Goal: Task Accomplishment & Management: Use online tool/utility

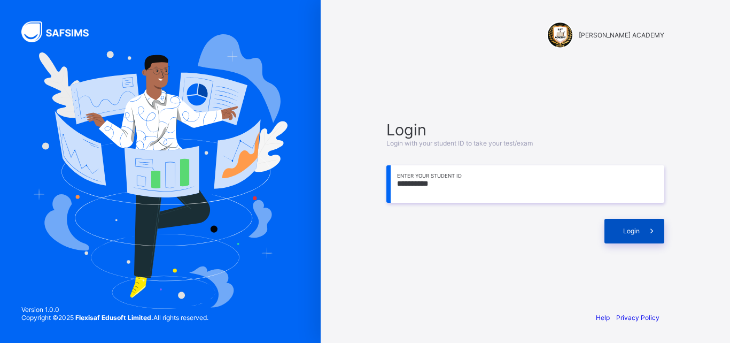
type input "**********"
click at [605, 233] on div "Login" at bounding box center [635, 231] width 60 height 25
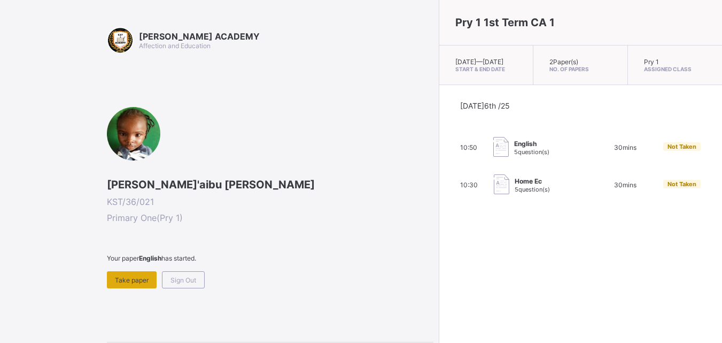
click at [131, 280] on span "Take paper" at bounding box center [132, 280] width 34 height 8
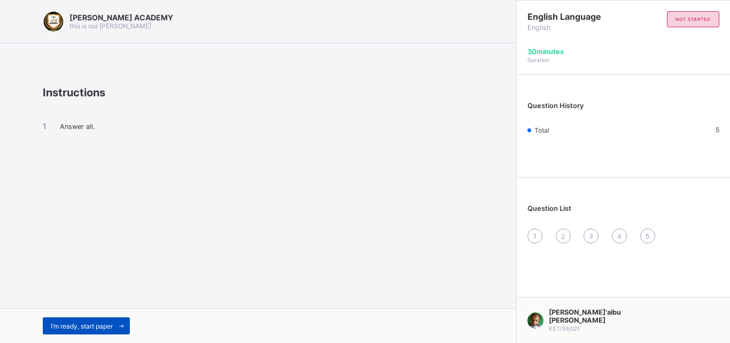
click at [88, 326] on span "I’m ready, start paper" at bounding box center [82, 326] width 62 height 8
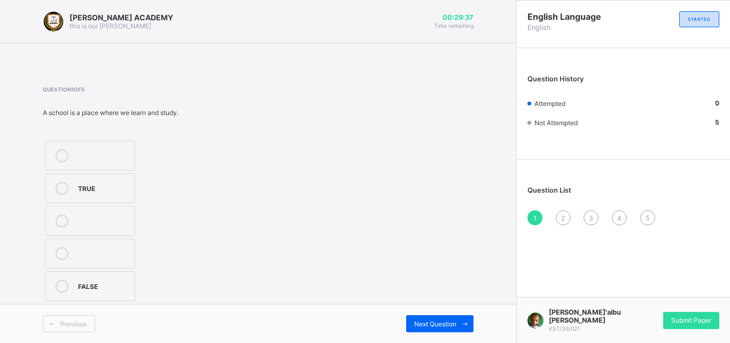
click at [85, 329] on div "Previous" at bounding box center [69, 323] width 52 height 17
click at [88, 194] on div "TRUE" at bounding box center [103, 188] width 51 height 13
drag, startPoint x: 87, startPoint y: 194, endPoint x: 312, endPoint y: 243, distance: 230.4
click at [194, 222] on div "TRUE FALSE" at bounding box center [122, 221] width 158 height 166
click at [425, 323] on span "Next Question" at bounding box center [435, 324] width 42 height 8
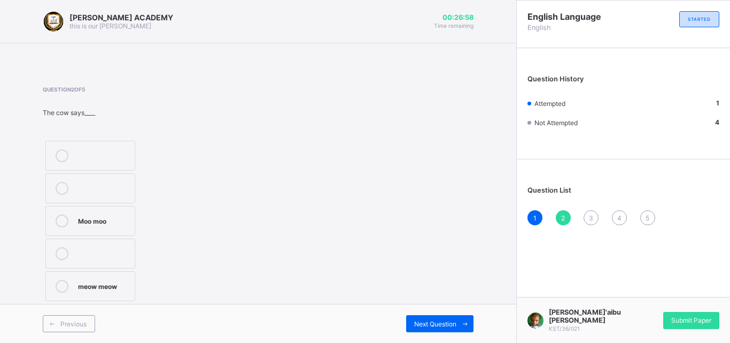
click at [59, 219] on icon at bounding box center [62, 220] width 13 height 13
click at [428, 318] on div "Next Question" at bounding box center [439, 323] width 67 height 17
click at [68, 218] on icon at bounding box center [62, 220] width 13 height 13
click at [430, 322] on span "Next Question" at bounding box center [435, 324] width 42 height 8
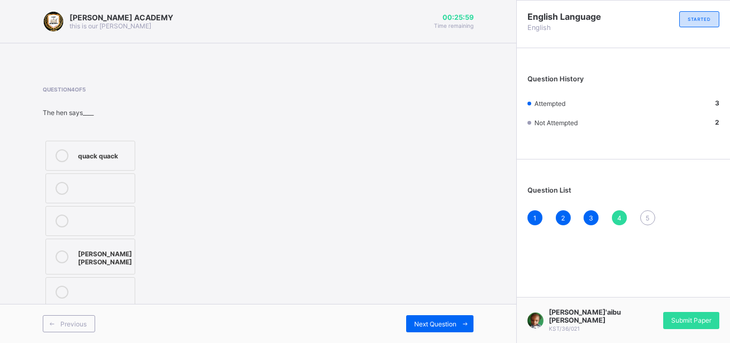
click at [113, 163] on label "quack quack" at bounding box center [90, 156] width 90 height 30
click at [424, 320] on span "Next Question" at bounding box center [435, 324] width 42 height 8
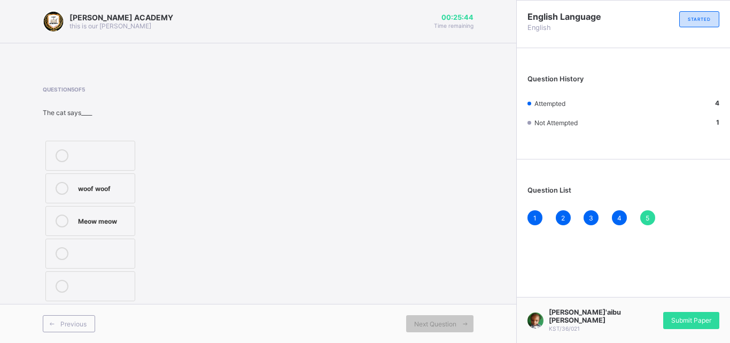
click at [128, 216] on div "Meow meow" at bounding box center [103, 219] width 51 height 11
click at [681, 313] on div "Submit Paper" at bounding box center [692, 320] width 56 height 17
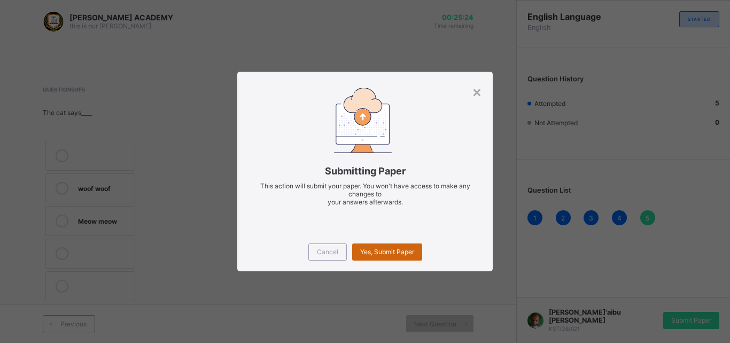
click at [410, 246] on div "Yes, Submit Paper" at bounding box center [387, 251] width 70 height 17
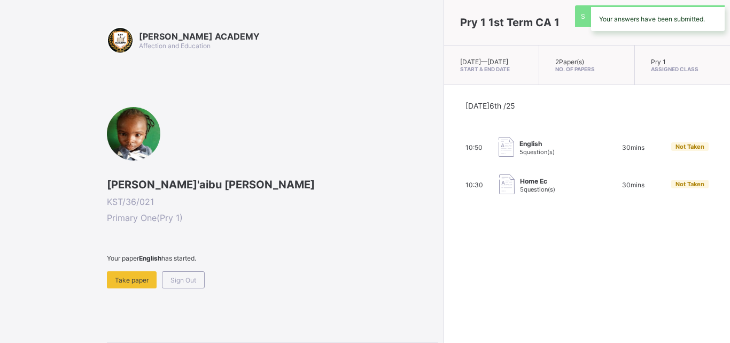
click at [444, 251] on div "Pry 1 1st Term CA 1 [DATE] — [DATE] Start & End Date 2 Paper(s) No. of Papers P…" at bounding box center [587, 171] width 287 height 343
click at [444, 249] on div "Pry 1 1st Term CA 1 [DATE] — [DATE] Start & End Date 2 Paper(s) No. of Papers P…" at bounding box center [587, 171] width 287 height 343
click at [444, 247] on div "Pry 1 1st Term CA 1 [DATE] — [DATE] Start & End Date 2 Paper(s) No. of Papers P…" at bounding box center [587, 171] width 287 height 343
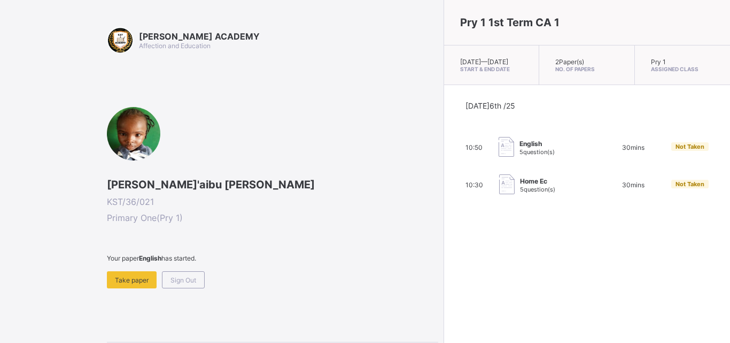
click at [444, 254] on div "Pry 1 1st Term CA 1 [DATE] — [DATE] Start & End Date 2 Paper(s) No. of Papers P…" at bounding box center [587, 171] width 287 height 343
click at [444, 250] on div "Pry 1 1st Term CA 1 [DATE] — [DATE] Start & End Date 2 Paper(s) No. of Papers P…" at bounding box center [587, 171] width 287 height 343
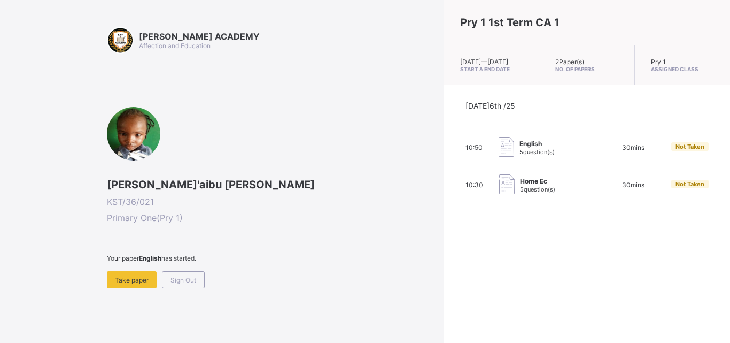
click at [444, 250] on div "Pry 1 1st Term CA 1 [DATE] — [DATE] Start & End Date 2 Paper(s) No. of Papers P…" at bounding box center [587, 171] width 287 height 343
click at [444, 246] on div "Pry 1 1st Term CA 1 [DATE] — [DATE] Start & End Date 2 Paper(s) No. of Papers P…" at bounding box center [587, 171] width 287 height 343
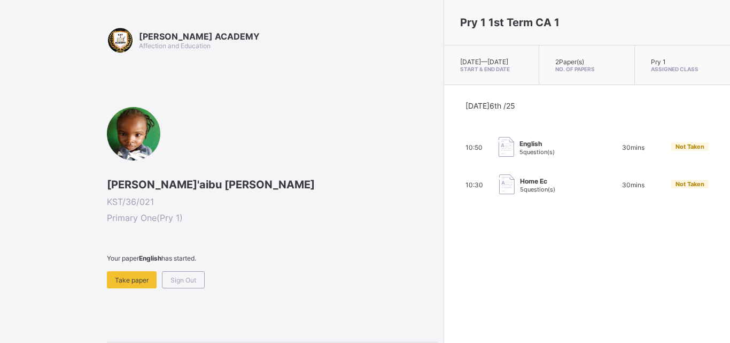
click at [444, 246] on div "Pry 1 1st Term CA 1 [DATE] — [DATE] Start & End Date 2 Paper(s) No. of Papers P…" at bounding box center [587, 171] width 287 height 343
click at [444, 247] on div "Pry 1 1st Term CA 1 [DATE] — [DATE] Start & End Date 2 Paper(s) No. of Papers P…" at bounding box center [587, 171] width 287 height 343
drag, startPoint x: 377, startPoint y: 247, endPoint x: 476, endPoint y: 95, distance: 182.0
click at [476, 95] on div "[DATE] 6th /25 10:50 English 5 question(s) 30 mins Not Taken 10:30 Home Ec 5 qu…" at bounding box center [587, 148] width 286 height 127
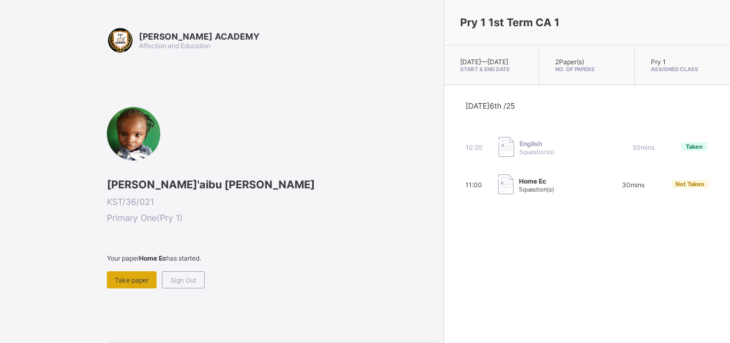
click at [140, 286] on div "Take paper" at bounding box center [132, 279] width 50 height 17
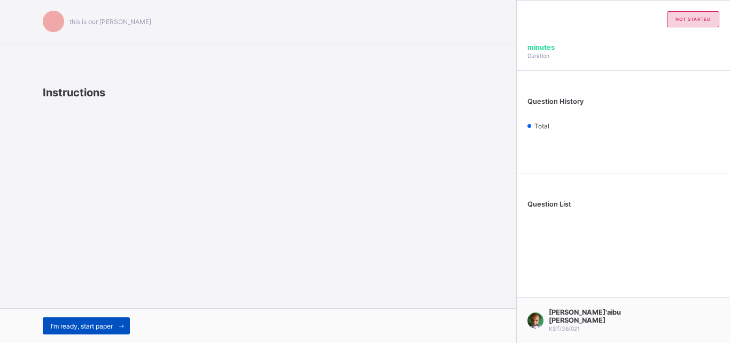
click at [81, 321] on div "I’m ready, start paper" at bounding box center [86, 325] width 87 height 17
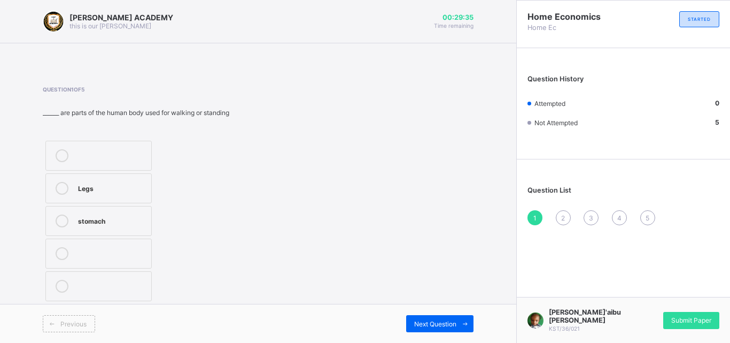
click at [64, 228] on label "stomach" at bounding box center [98, 221] width 106 height 30
click at [455, 327] on span "Next Question" at bounding box center [435, 324] width 42 height 8
click at [95, 217] on div "4" at bounding box center [103, 219] width 51 height 11
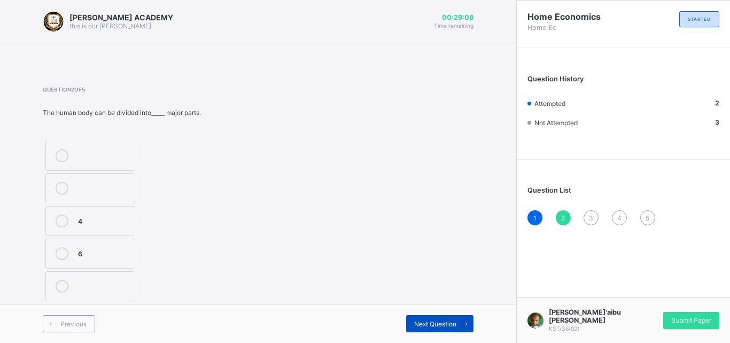
click at [431, 326] on span "Next Question" at bounding box center [435, 324] width 42 height 8
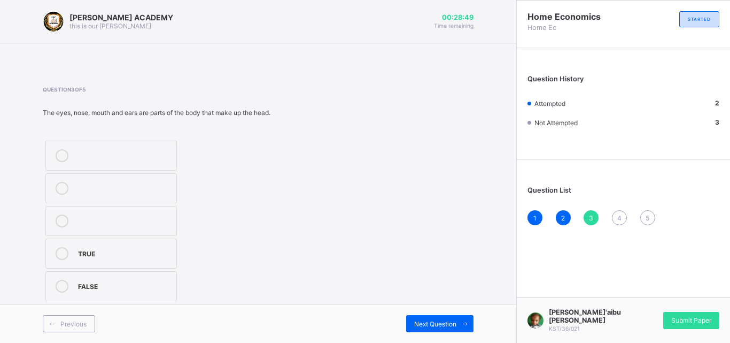
click at [118, 253] on div "TRUE" at bounding box center [124, 252] width 93 height 11
click at [464, 327] on icon at bounding box center [466, 323] width 8 height 7
click at [403, 287] on div "Question 4 of 5 ______ is the part of the body above the neck. human Head" at bounding box center [258, 195] width 431 height 218
click at [127, 287] on div "Head" at bounding box center [103, 285] width 51 height 11
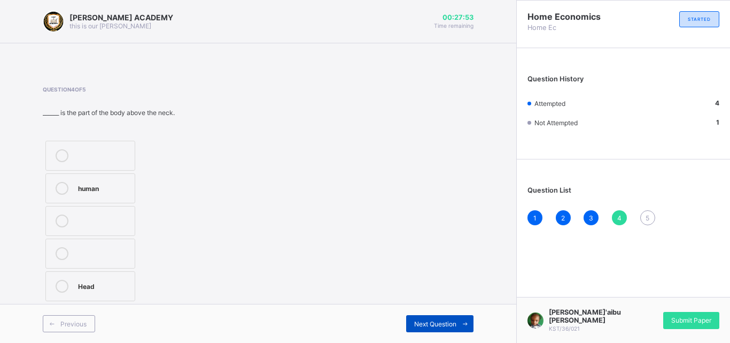
click at [424, 317] on div "Next Question" at bounding box center [439, 323] width 67 height 17
click at [71, 168] on label "Grooming" at bounding box center [90, 156] width 90 height 30
click at [352, 213] on div "Question 5 of 5 ______ is the way we take care of our body. Grooming disease" at bounding box center [258, 195] width 431 height 218
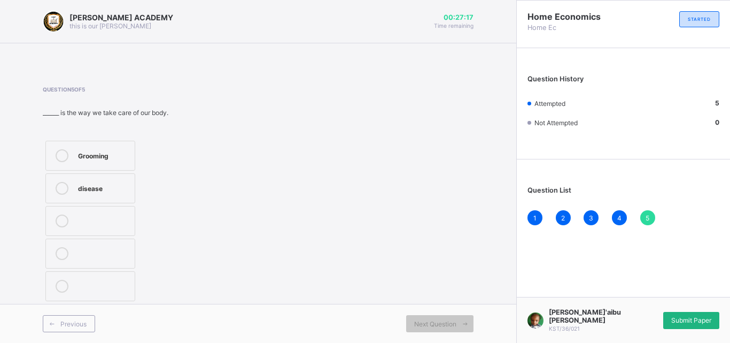
click at [699, 313] on div "Submit Paper" at bounding box center [692, 320] width 56 height 17
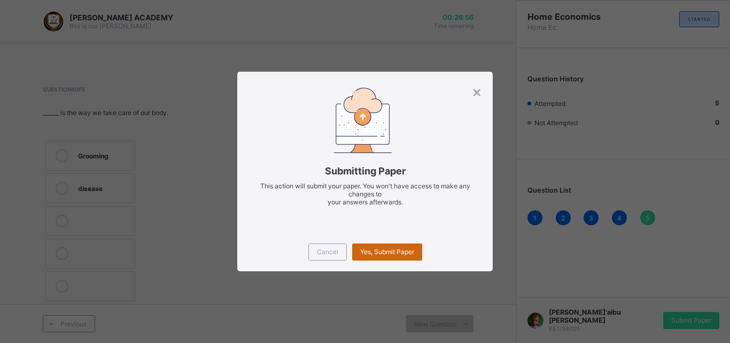
click at [397, 249] on span "Yes, Submit Paper" at bounding box center [387, 252] width 54 height 8
click at [397, 249] on div "Yes, Submit Paper" at bounding box center [387, 251] width 70 height 17
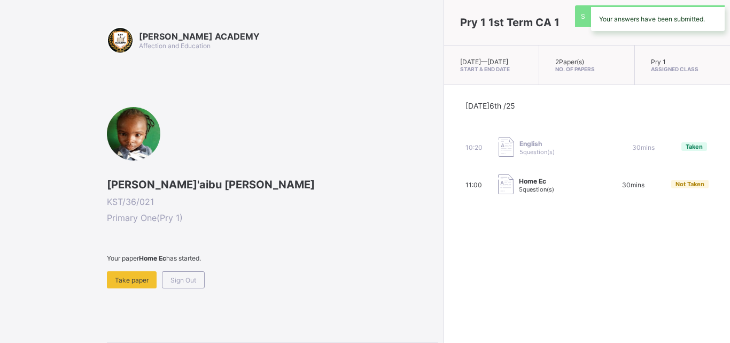
click at [444, 253] on div "Pry 1 1st Term CA 1 [DATE] — [DATE] Start & End Date 2 Paper(s) No. of Papers P…" at bounding box center [587, 171] width 287 height 343
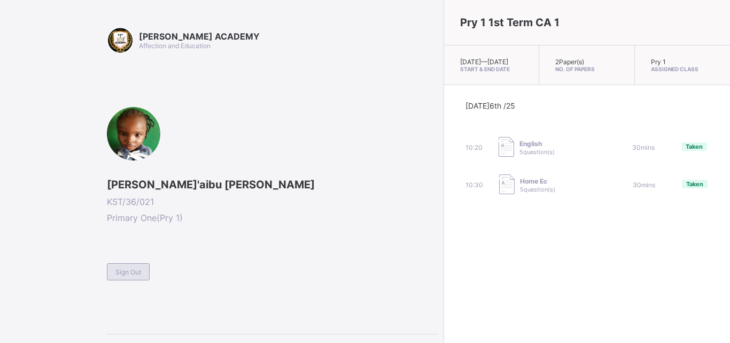
click at [121, 271] on span "Sign Out" at bounding box center [129, 272] width 26 height 8
click at [121, 271] on div "[PERSON_NAME] ACADEMY Affection and Education [PERSON_NAME]'aibu [PERSON_NAME] …" at bounding box center [273, 207] width 332 height 361
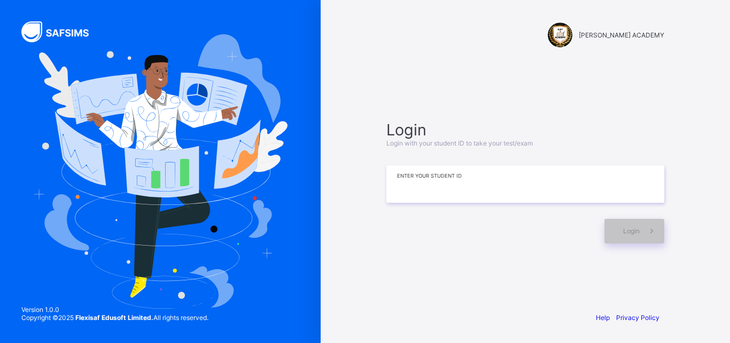
drag, startPoint x: 121, startPoint y: 271, endPoint x: 396, endPoint y: 181, distance: 288.5
click at [396, 181] on input at bounding box center [526, 183] width 278 height 37
type input "*"
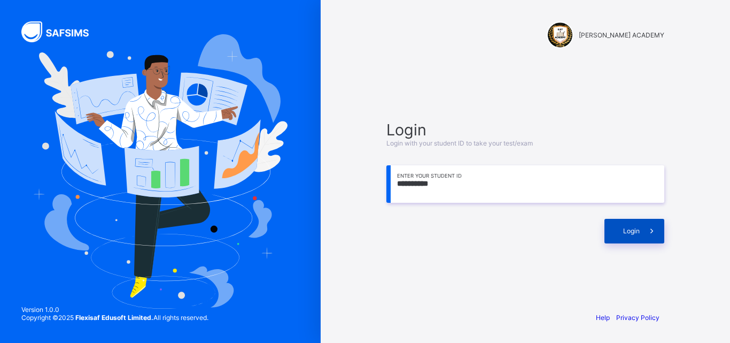
type input "**********"
click at [643, 236] on span at bounding box center [652, 231] width 25 height 25
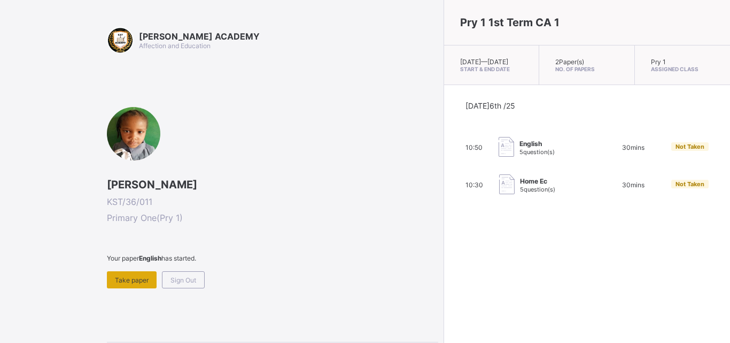
click at [132, 282] on span "Take paper" at bounding box center [132, 280] width 34 height 8
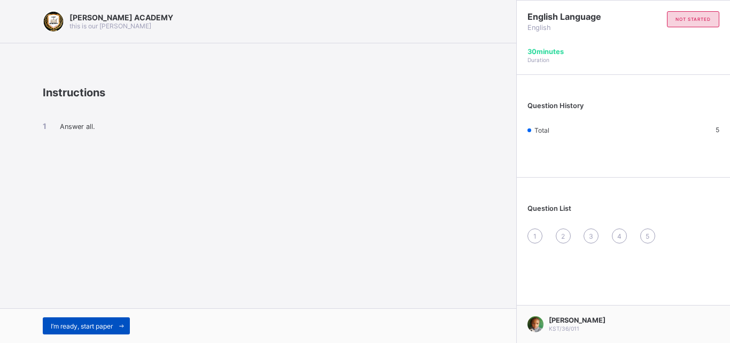
click at [98, 320] on div "I’m ready, start paper" at bounding box center [86, 325] width 87 height 17
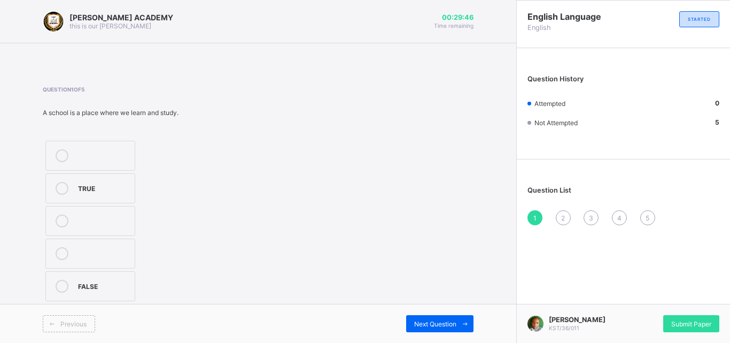
click at [73, 198] on label "TRUE" at bounding box center [90, 188] width 90 height 30
click at [445, 316] on div "Next Question" at bounding box center [439, 323] width 67 height 17
click at [65, 229] on label "Moo moo" at bounding box center [90, 221] width 90 height 30
click at [448, 333] on div "Previous Next Question" at bounding box center [258, 323] width 517 height 39
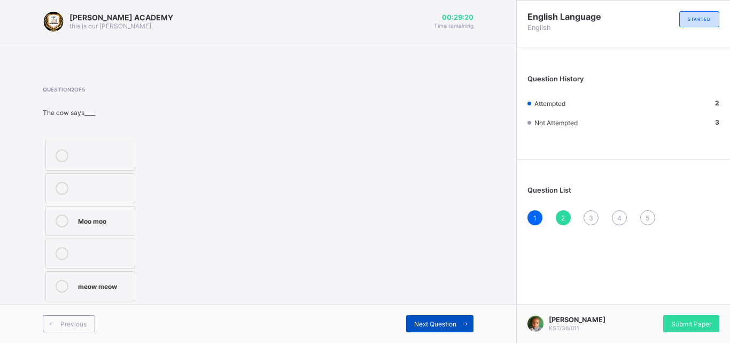
click at [443, 324] on span "Next Question" at bounding box center [435, 324] width 42 height 8
click at [68, 290] on div at bounding box center [61, 286] width 21 height 13
click at [451, 322] on span "Next Question" at bounding box center [435, 324] width 42 height 8
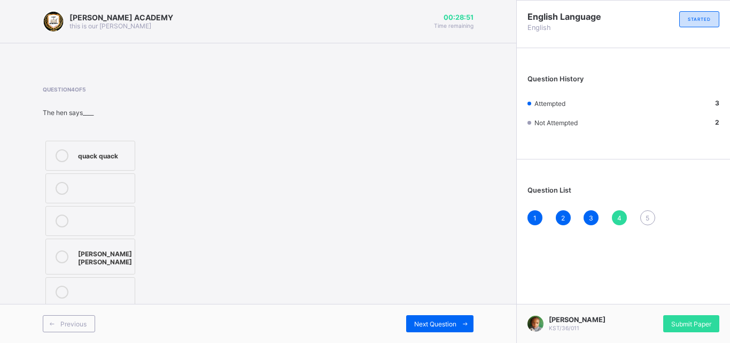
click at [85, 148] on label "quack quack" at bounding box center [90, 156] width 90 height 30
drag, startPoint x: 434, startPoint y: 322, endPoint x: 411, endPoint y: 324, distance: 23.1
click at [411, 324] on div "Next Question" at bounding box center [439, 323] width 67 height 17
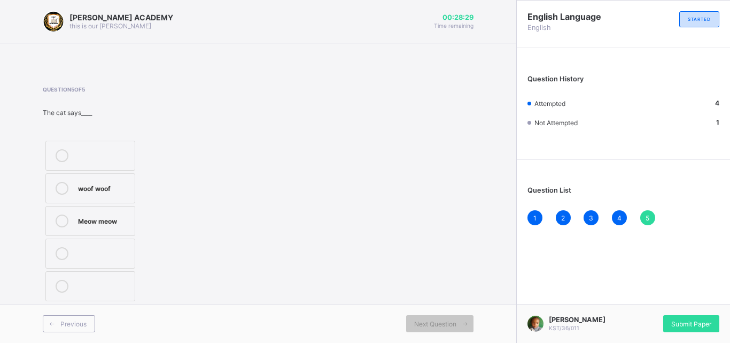
click at [67, 213] on label "Meow meow" at bounding box center [90, 221] width 90 height 30
click at [700, 324] on span "Submit Paper" at bounding box center [692, 324] width 40 height 8
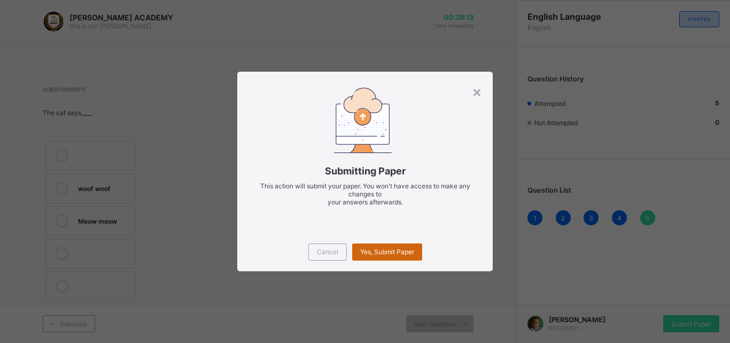
click at [383, 252] on span "Yes, Submit Paper" at bounding box center [387, 252] width 54 height 8
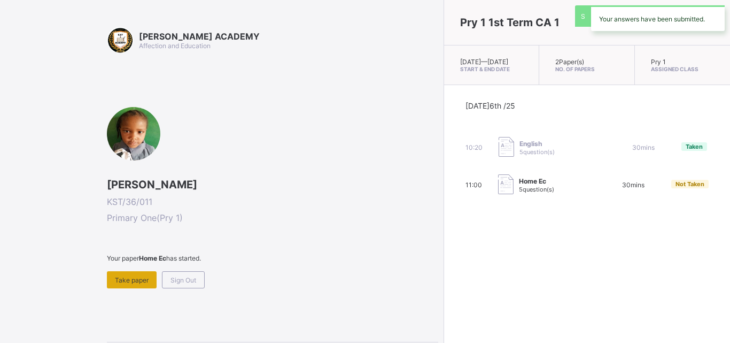
click at [120, 282] on span "Take paper" at bounding box center [132, 280] width 34 height 8
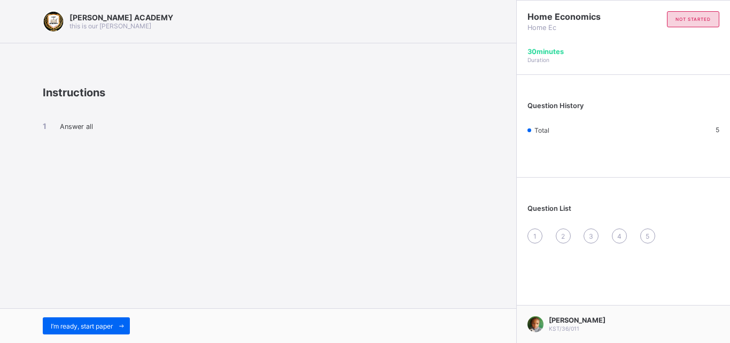
click at [76, 316] on div "I’m ready, start paper" at bounding box center [258, 325] width 517 height 35
click at [75, 328] on span "I’m ready, start paper" at bounding box center [82, 326] width 62 height 8
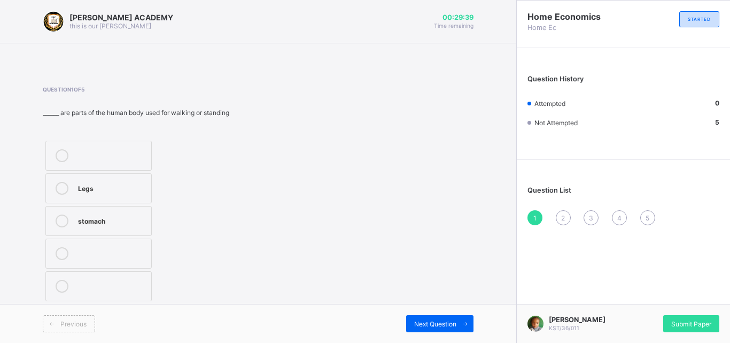
click at [80, 186] on div "Legs" at bounding box center [112, 187] width 68 height 11
click at [443, 328] on div "Next Question" at bounding box center [439, 323] width 67 height 17
click at [114, 218] on div "4" at bounding box center [103, 219] width 51 height 11
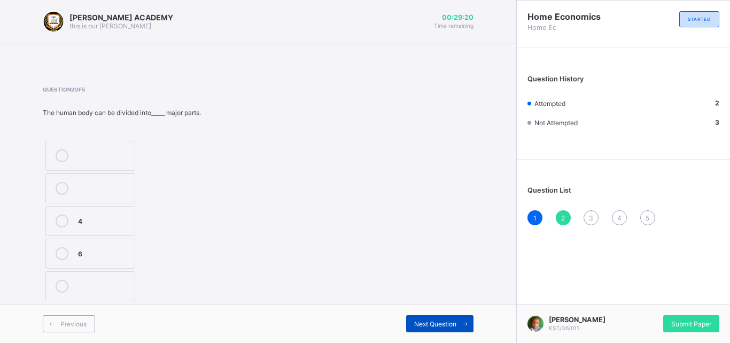
click at [434, 325] on span "Next Question" at bounding box center [435, 324] width 42 height 8
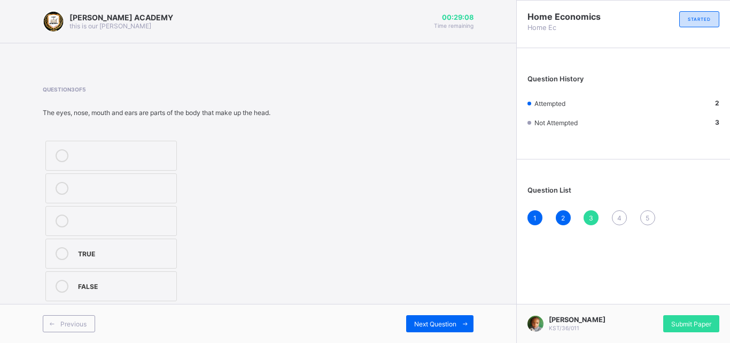
click at [127, 268] on div "TRUE FALSE" at bounding box center [111, 221] width 137 height 166
drag, startPoint x: 127, startPoint y: 268, endPoint x: 109, endPoint y: 256, distance: 22.7
click at [109, 256] on div "TRUE FALSE" at bounding box center [111, 221] width 137 height 166
click at [109, 256] on div "TRUE" at bounding box center [124, 252] width 93 height 11
click at [456, 319] on div "Next Question" at bounding box center [439, 323] width 67 height 17
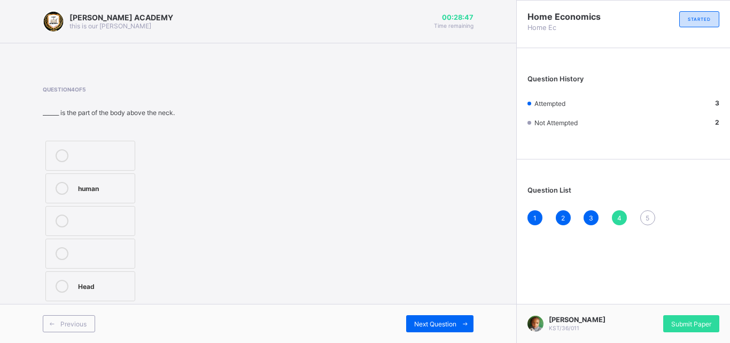
click at [101, 275] on label "Head" at bounding box center [90, 286] width 90 height 30
click at [430, 329] on div "Next Question" at bounding box center [439, 323] width 67 height 17
drag, startPoint x: 80, startPoint y: 153, endPoint x: 65, endPoint y: 156, distance: 15.8
click at [65, 156] on label "Grooming" at bounding box center [90, 156] width 90 height 30
click at [65, 156] on icon at bounding box center [62, 155] width 13 height 13
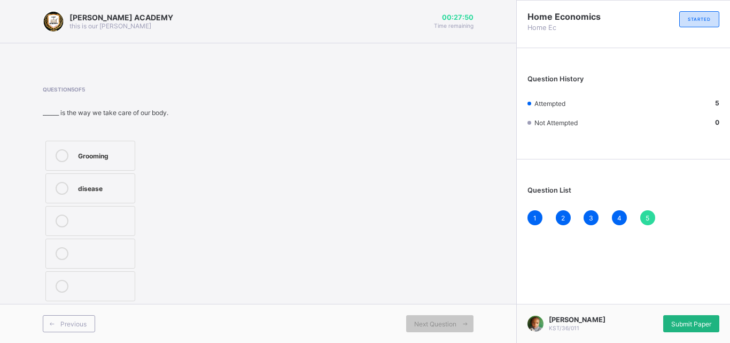
click at [700, 316] on div "Submit Paper" at bounding box center [692, 323] width 56 height 17
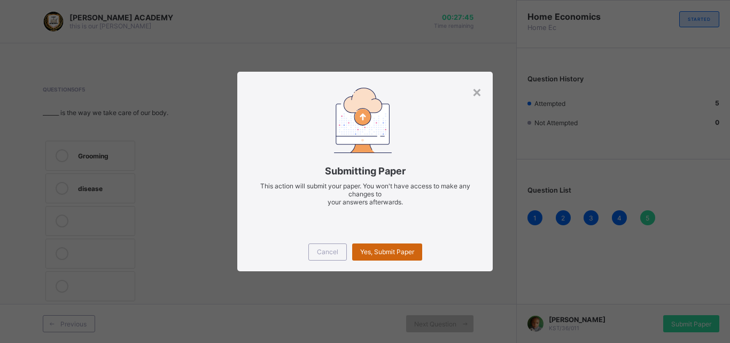
click at [399, 247] on div "Yes, Submit Paper" at bounding box center [387, 251] width 70 height 17
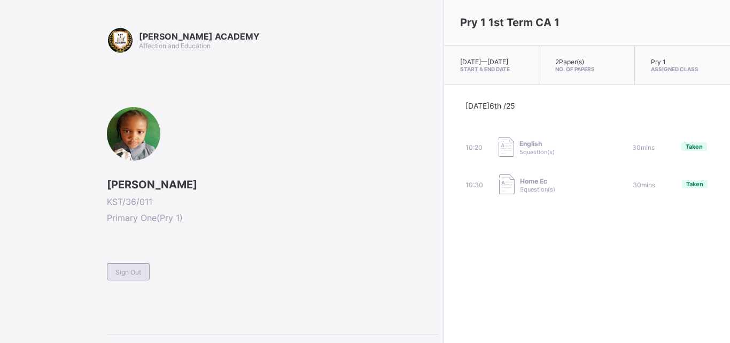
click at [135, 272] on span "Sign Out" at bounding box center [129, 272] width 26 height 8
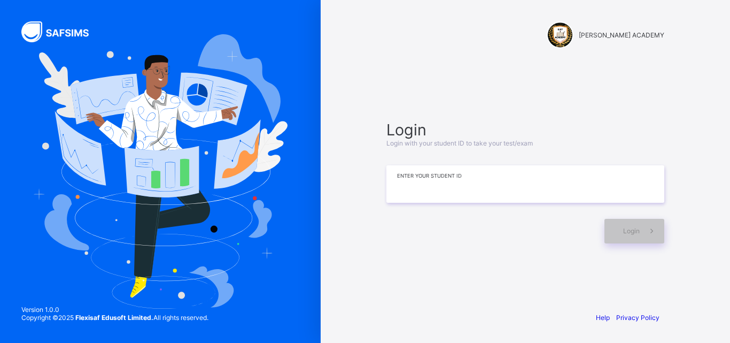
click at [398, 182] on input at bounding box center [526, 183] width 278 height 37
click at [649, 228] on icon at bounding box center [652, 231] width 11 height 10
drag, startPoint x: 649, startPoint y: 228, endPoint x: 654, endPoint y: 235, distance: 8.8
click at [654, 235] on icon at bounding box center [652, 231] width 11 height 10
click at [412, 183] on input "********" at bounding box center [526, 183] width 278 height 37
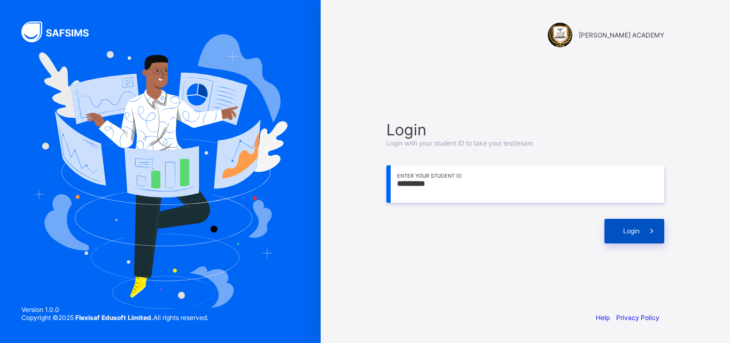
type input "*********"
click at [640, 229] on span at bounding box center [652, 231] width 25 height 25
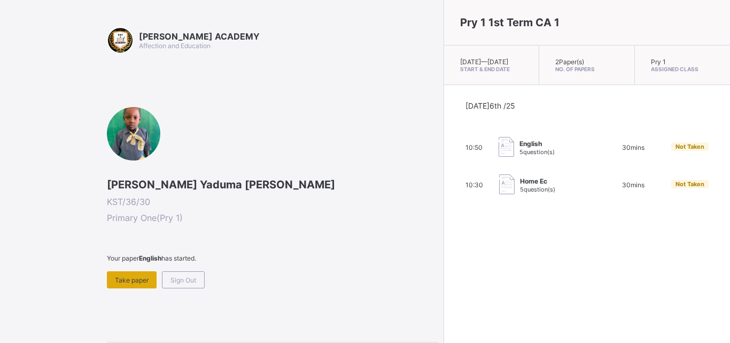
click at [117, 288] on div "Take paper" at bounding box center [132, 279] width 50 height 17
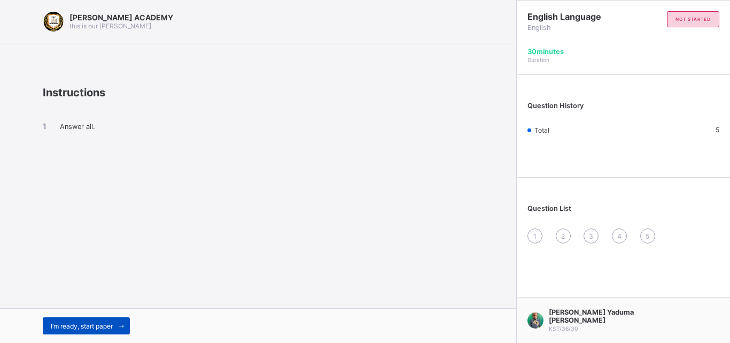
click at [105, 322] on span "I’m ready, start paper" at bounding box center [82, 326] width 62 height 8
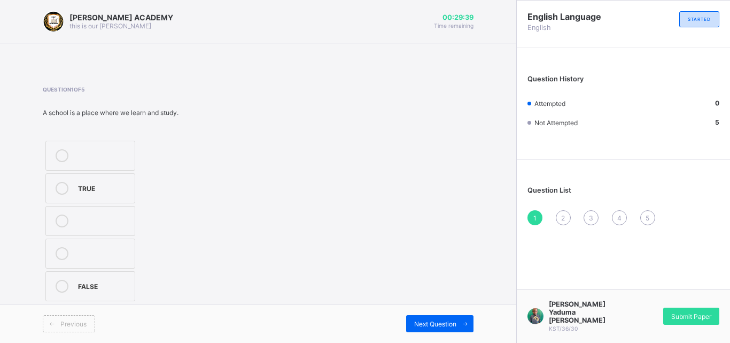
click at [66, 197] on label "TRUE" at bounding box center [90, 188] width 90 height 30
click at [451, 322] on span "Next Question" at bounding box center [435, 324] width 42 height 8
click at [106, 218] on div "Moo moo" at bounding box center [103, 219] width 51 height 11
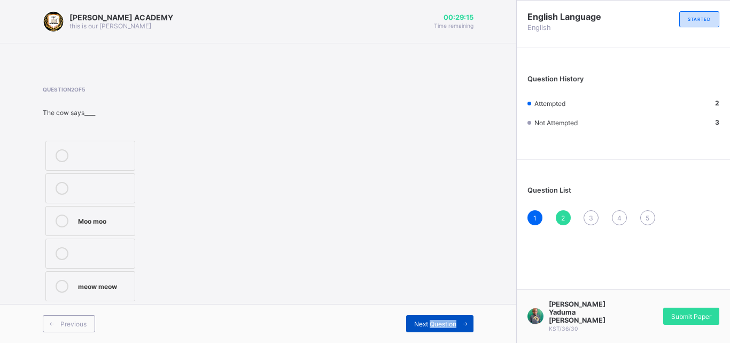
drag, startPoint x: 431, startPoint y: 337, endPoint x: 429, endPoint y: 332, distance: 5.8
click at [429, 332] on div "Previous Next Question" at bounding box center [258, 323] width 517 height 39
click at [429, 332] on div "Next Question" at bounding box center [439, 323] width 67 height 17
click at [86, 288] on div "Baa baa" at bounding box center [103, 285] width 51 height 11
click at [425, 317] on div "Next Question" at bounding box center [439, 323] width 67 height 17
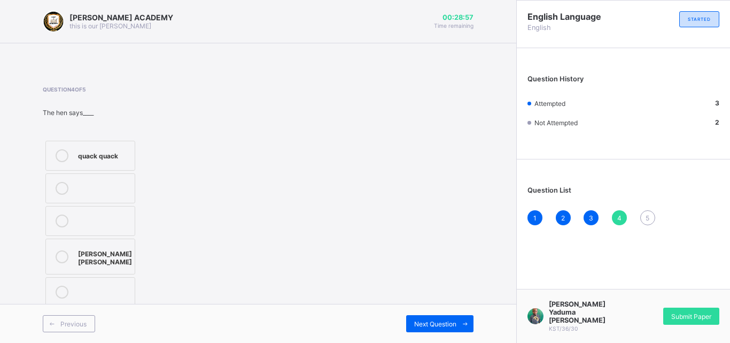
click at [64, 259] on icon at bounding box center [62, 256] width 13 height 13
click at [418, 324] on span "Next Question" at bounding box center [435, 324] width 42 height 8
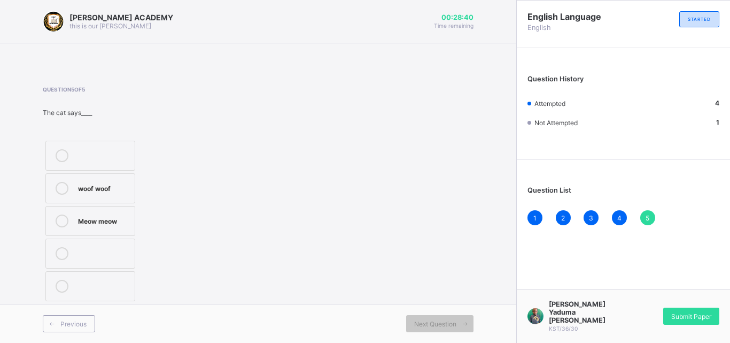
click at [66, 217] on icon at bounding box center [62, 220] width 13 height 13
click at [705, 312] on div "Submit Paper" at bounding box center [692, 315] width 56 height 17
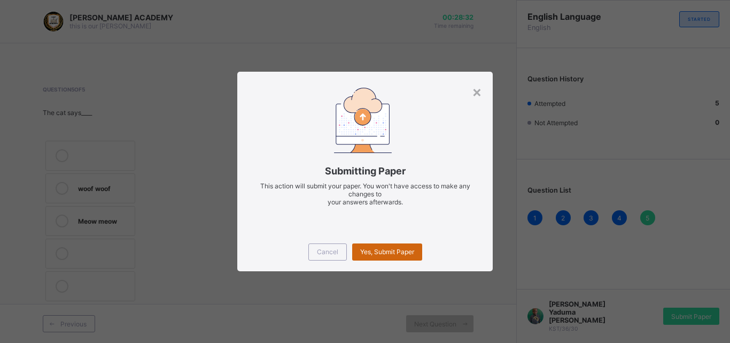
click at [409, 252] on span "Yes, Submit Paper" at bounding box center [387, 252] width 54 height 8
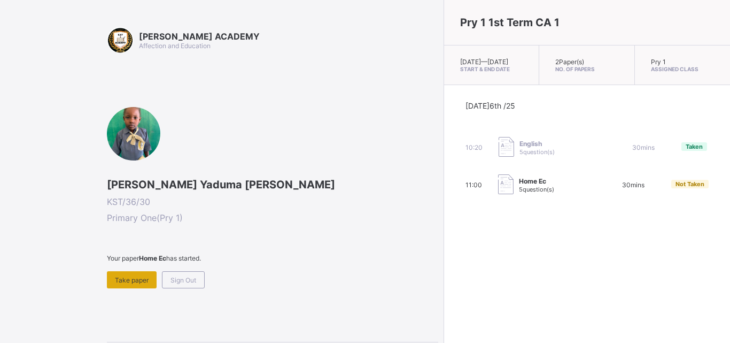
click at [137, 280] on span "Take paper" at bounding box center [132, 280] width 34 height 8
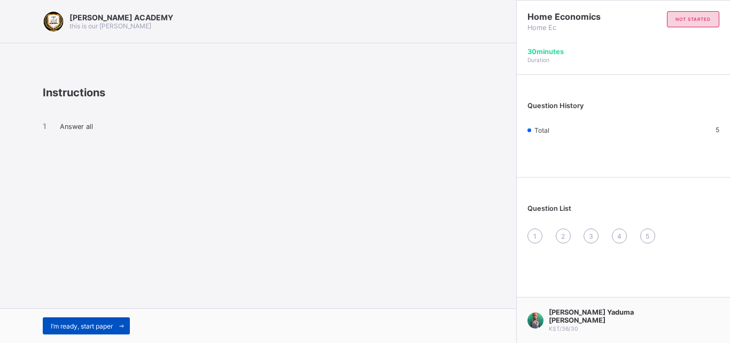
click at [90, 326] on span "I’m ready, start paper" at bounding box center [82, 326] width 62 height 8
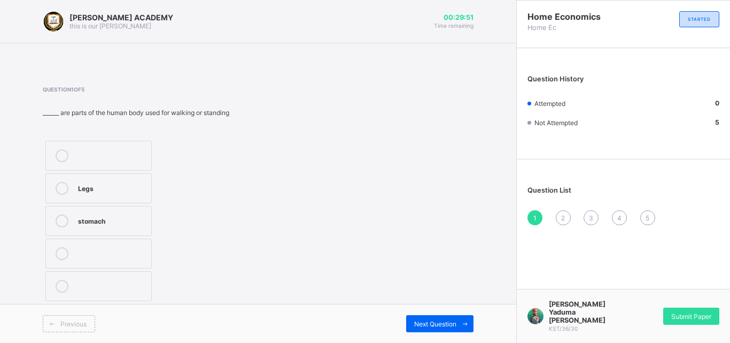
click at [77, 183] on label "Legs" at bounding box center [98, 188] width 106 height 30
click at [459, 324] on span at bounding box center [465, 323] width 17 height 17
click at [68, 212] on label "4" at bounding box center [90, 221] width 90 height 30
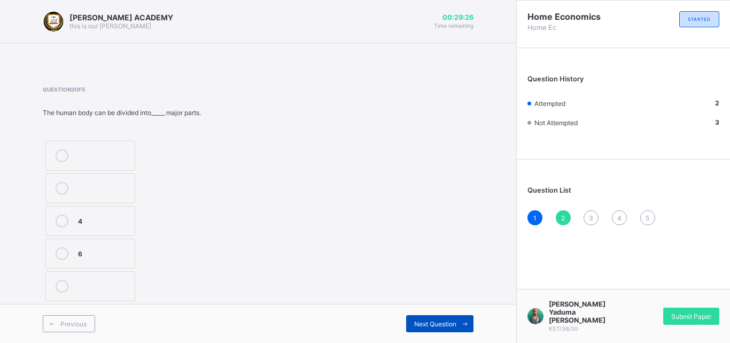
click at [425, 321] on span "Next Question" at bounding box center [435, 324] width 42 height 8
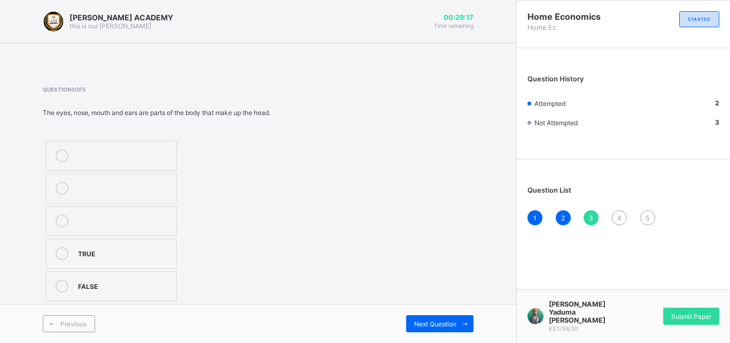
click at [145, 247] on label "TRUE" at bounding box center [111, 254] width 132 height 30
click at [463, 318] on span at bounding box center [465, 323] width 17 height 17
click at [114, 178] on label "human" at bounding box center [90, 188] width 90 height 30
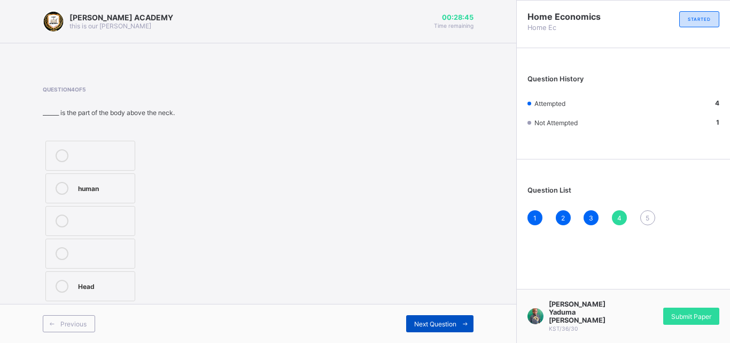
click at [453, 325] on span "Next Question" at bounding box center [435, 324] width 42 height 8
click at [113, 157] on div "Grooming" at bounding box center [103, 154] width 51 height 11
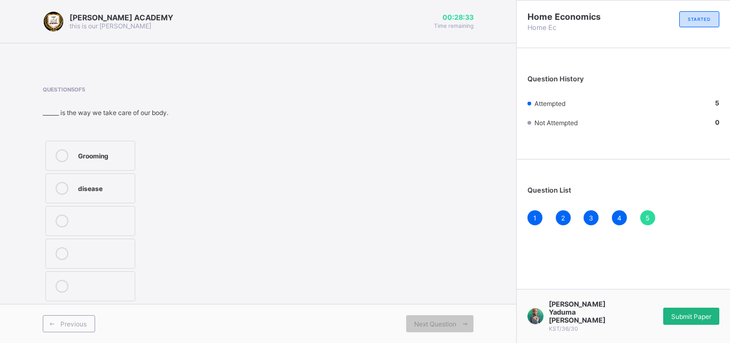
click at [693, 320] on span "Submit Paper" at bounding box center [692, 316] width 40 height 8
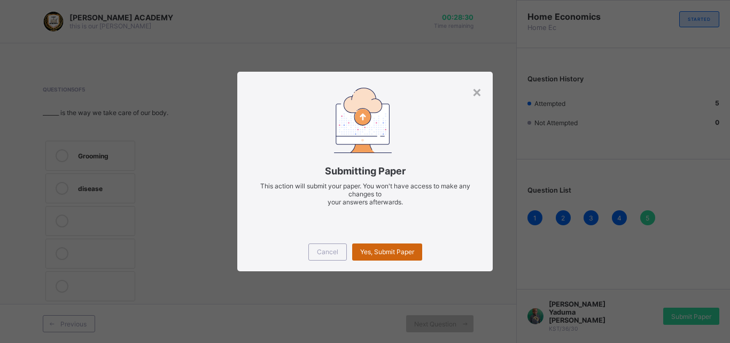
click at [404, 253] on span "Yes, Submit Paper" at bounding box center [387, 252] width 54 height 8
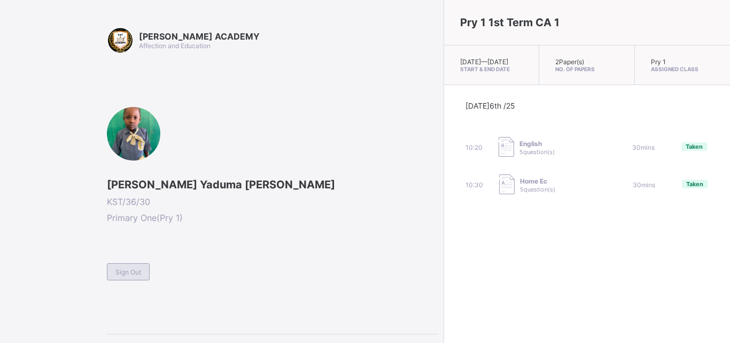
click at [124, 275] on span "Sign Out" at bounding box center [129, 272] width 26 height 8
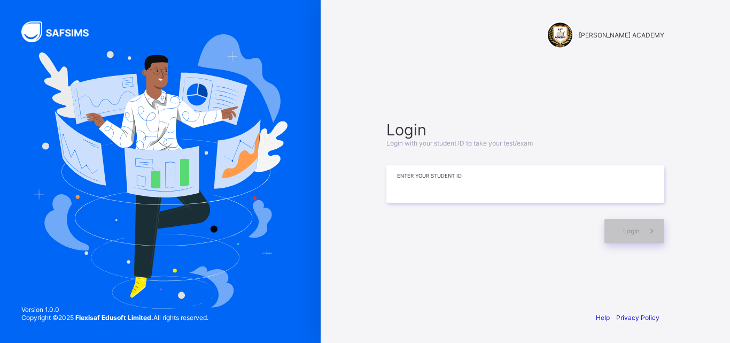
click at [396, 181] on input at bounding box center [526, 183] width 278 height 37
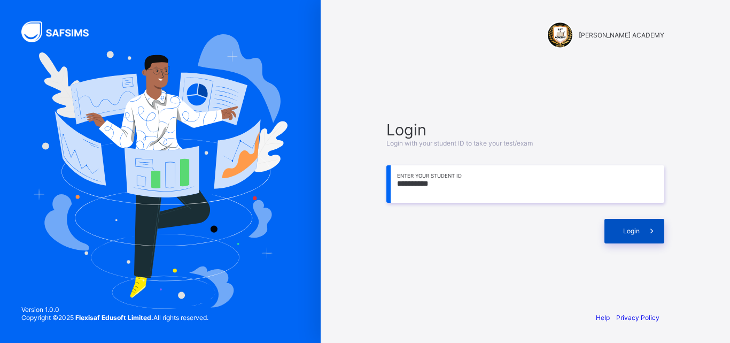
type input "**********"
click at [647, 229] on icon at bounding box center [652, 231] width 11 height 10
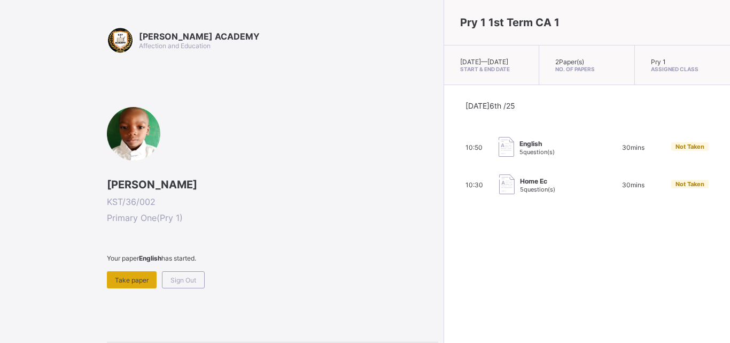
click at [122, 280] on span "Take paper" at bounding box center [132, 280] width 34 height 8
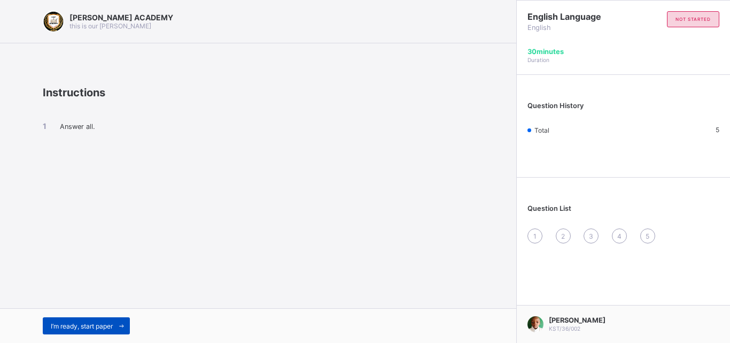
click at [88, 320] on div "I’m ready, start paper" at bounding box center [86, 325] width 87 height 17
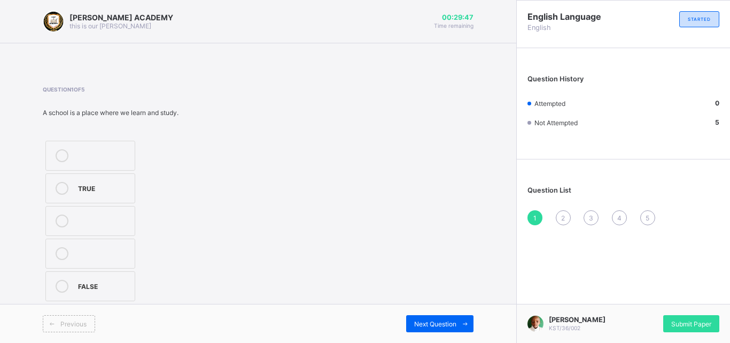
click at [87, 184] on div "TRUE" at bounding box center [103, 187] width 51 height 11
click at [435, 324] on span "Next Question" at bounding box center [435, 324] width 42 height 8
click at [97, 228] on label "Moo moo" at bounding box center [90, 221] width 90 height 30
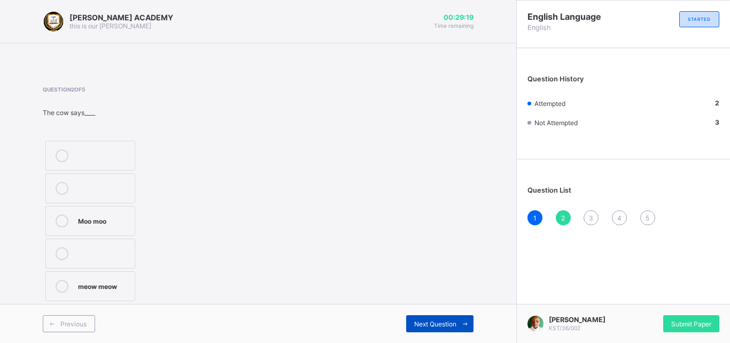
click at [445, 327] on span "Next Question" at bounding box center [435, 324] width 42 height 8
click at [96, 278] on label "Baa baa" at bounding box center [90, 286] width 90 height 30
click at [434, 318] on div "Next Question" at bounding box center [439, 323] width 67 height 17
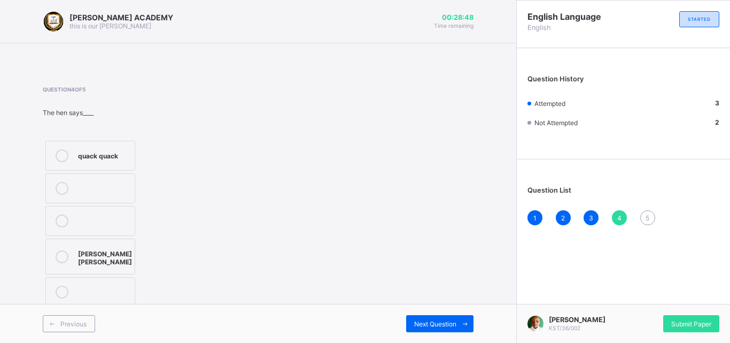
click at [82, 257] on div "[PERSON_NAME] [PERSON_NAME]" at bounding box center [105, 256] width 54 height 19
click at [445, 326] on span "Next Question" at bounding box center [435, 324] width 42 height 8
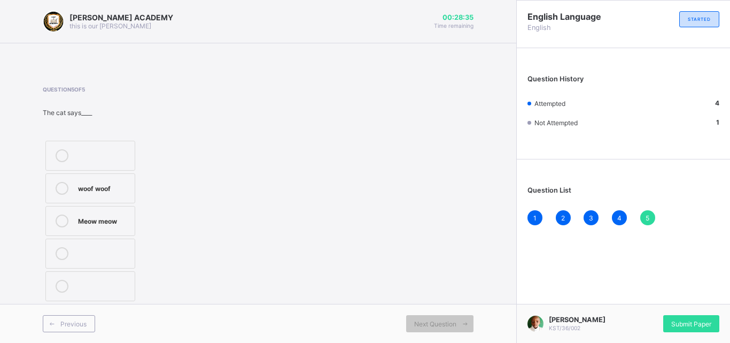
click at [127, 220] on div "Meow meow" at bounding box center [103, 219] width 51 height 11
click at [702, 320] on span "Submit Paper" at bounding box center [692, 324] width 40 height 8
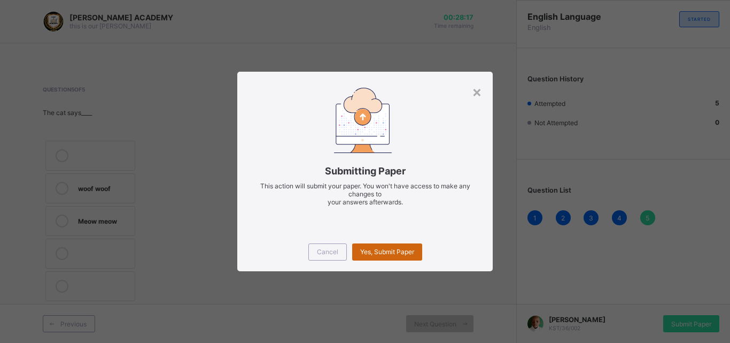
click at [405, 248] on span "Yes, Submit Paper" at bounding box center [387, 252] width 54 height 8
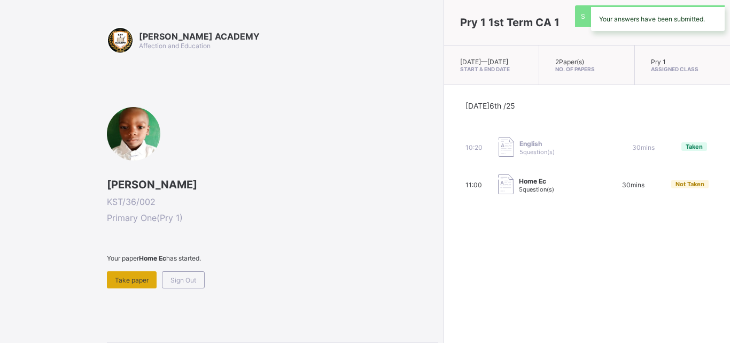
click at [135, 278] on span "Take paper" at bounding box center [132, 280] width 34 height 8
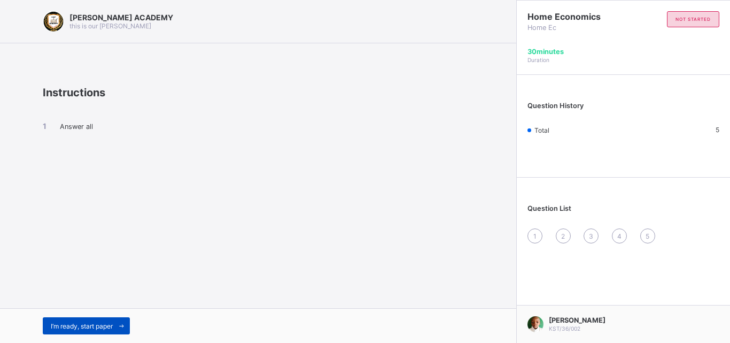
click at [56, 323] on span "I’m ready, start paper" at bounding box center [82, 326] width 62 height 8
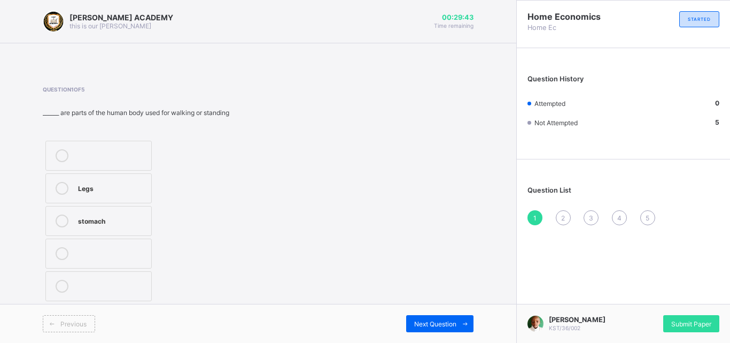
click at [67, 193] on div at bounding box center [61, 188] width 21 height 13
click at [440, 320] on span "Next Question" at bounding box center [435, 324] width 42 height 8
click at [110, 248] on div "6" at bounding box center [103, 252] width 51 height 11
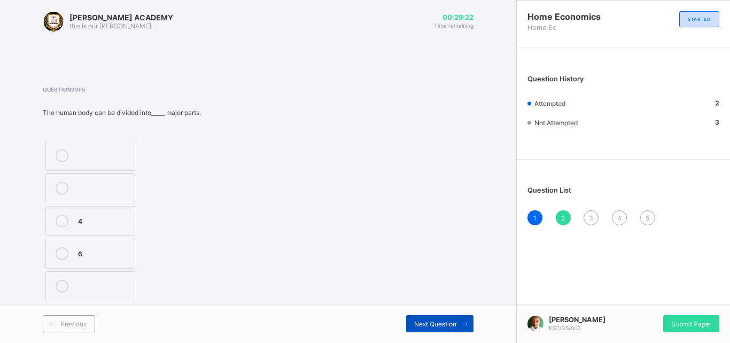
click at [434, 320] on span "Next Question" at bounding box center [435, 324] width 42 height 8
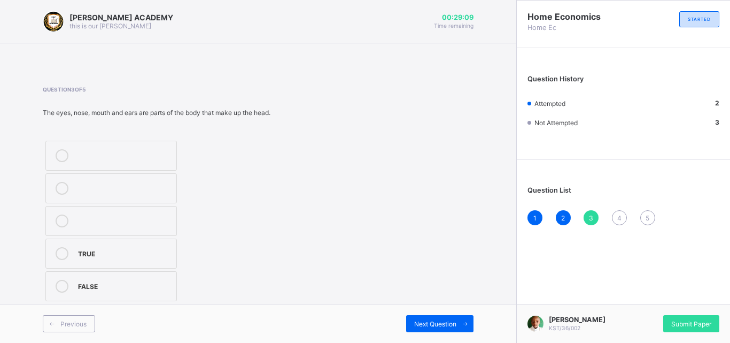
click at [147, 241] on label "TRUE" at bounding box center [111, 254] width 132 height 30
click at [433, 321] on span "Next Question" at bounding box center [435, 324] width 42 height 8
click at [95, 279] on label "Head" at bounding box center [90, 286] width 90 height 30
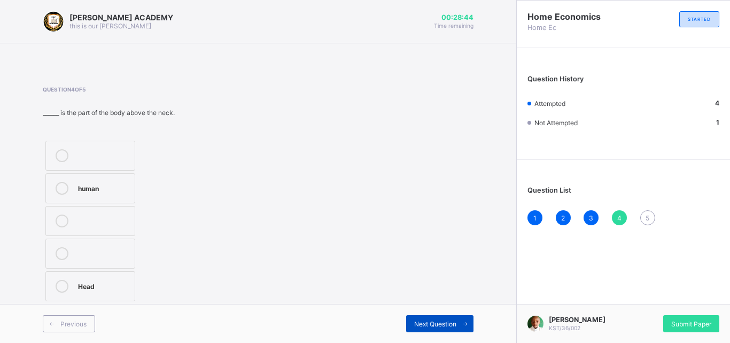
click at [441, 325] on span "Next Question" at bounding box center [435, 324] width 42 height 8
click at [68, 149] on div at bounding box center [61, 155] width 21 height 13
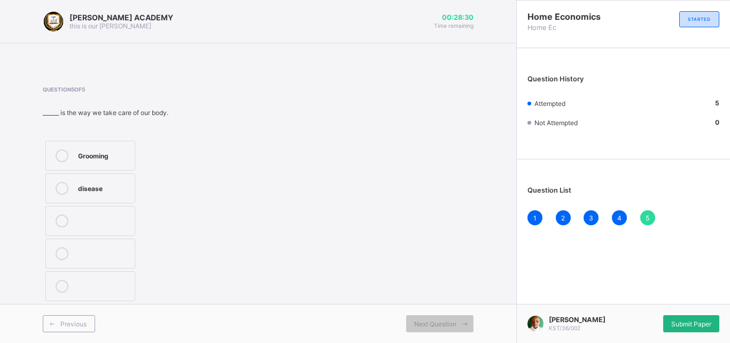
click at [693, 320] on span "Submit Paper" at bounding box center [692, 324] width 40 height 8
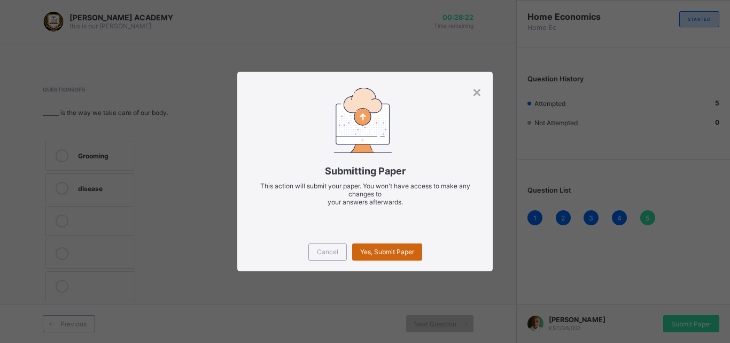
click at [378, 252] on span "Yes, Submit Paper" at bounding box center [387, 252] width 54 height 8
